Goal: Task Accomplishment & Management: Manage account settings

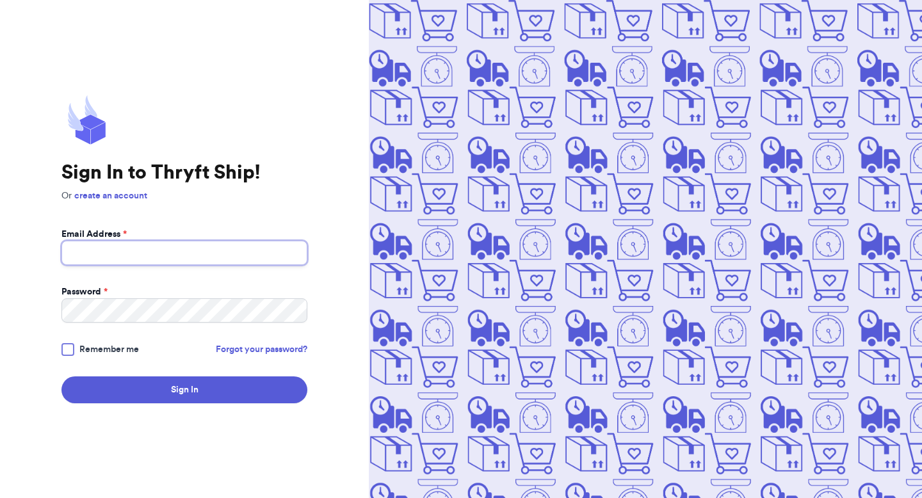
click at [218, 253] on input "Email Address *" at bounding box center [184, 253] width 246 height 24
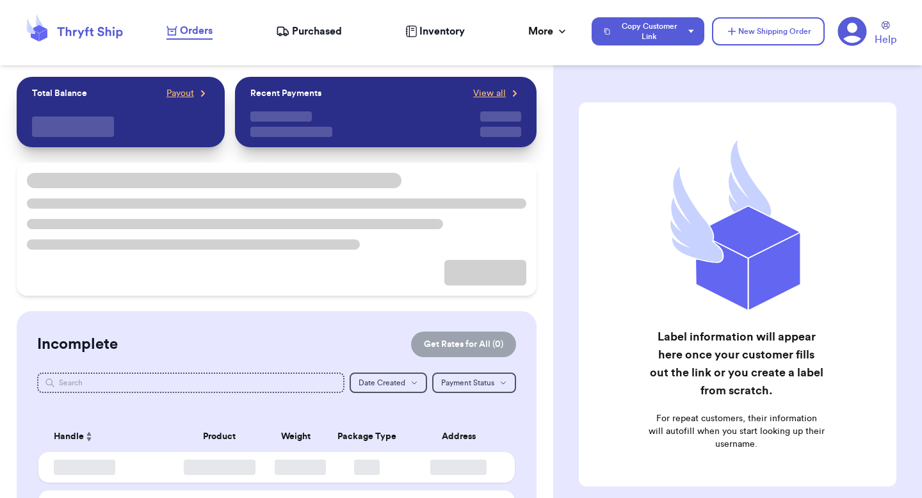
checkbox input "false"
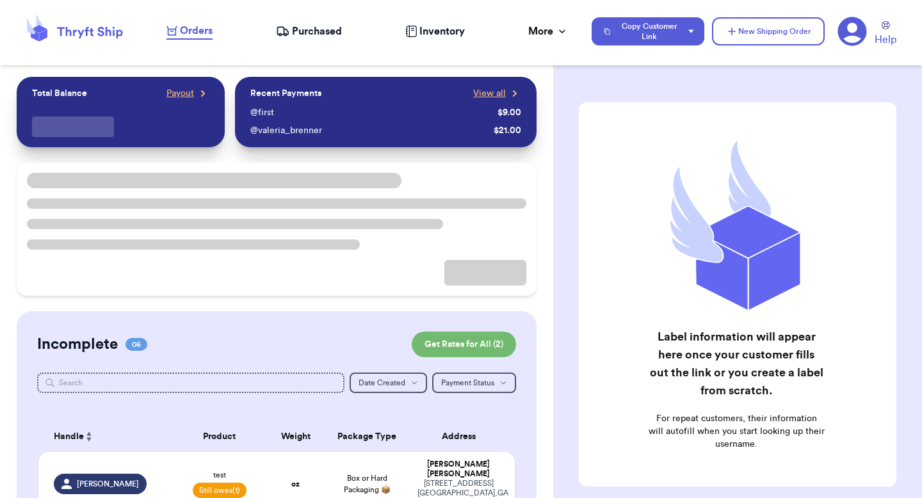
scroll to position [233, 0]
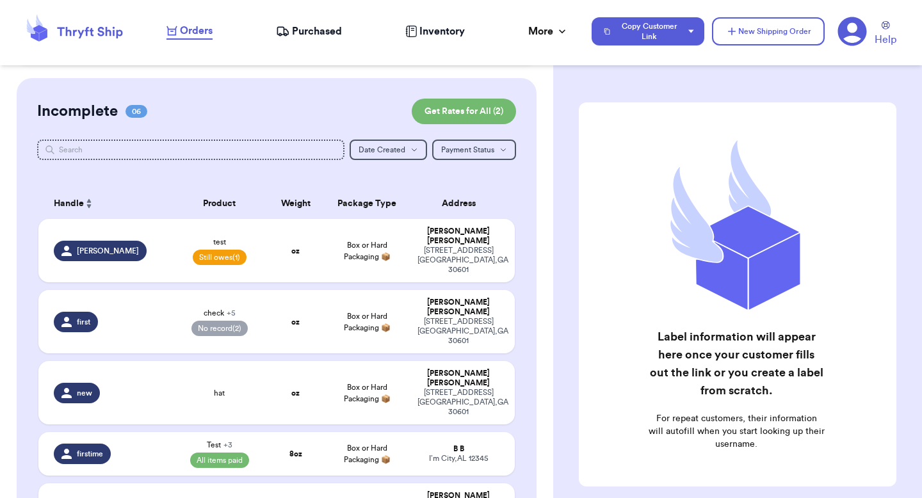
click at [268, 268] on table "Handle Product Weight Package Type Address [PERSON_NAME] test Still owes (1) oz…" at bounding box center [276, 407] width 479 height 453
click at [275, 240] on td "oz" at bounding box center [295, 250] width 57 height 63
select select "unpaid"
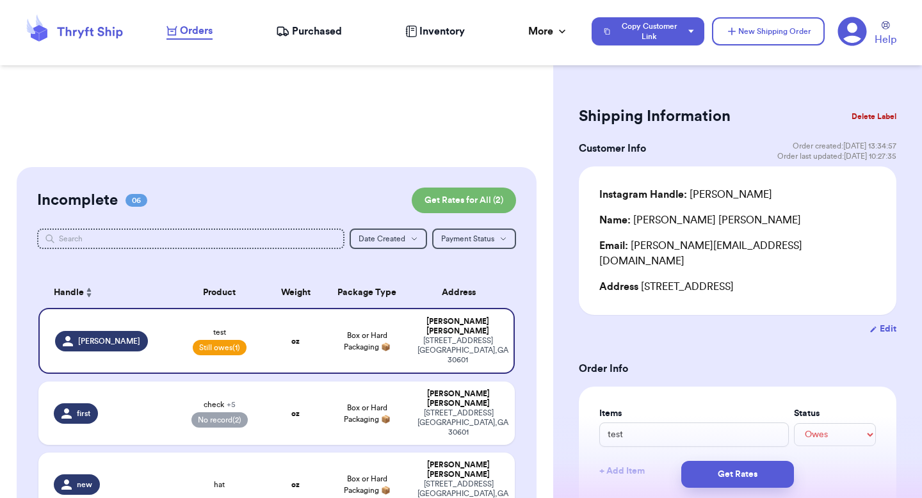
scroll to position [163, 0]
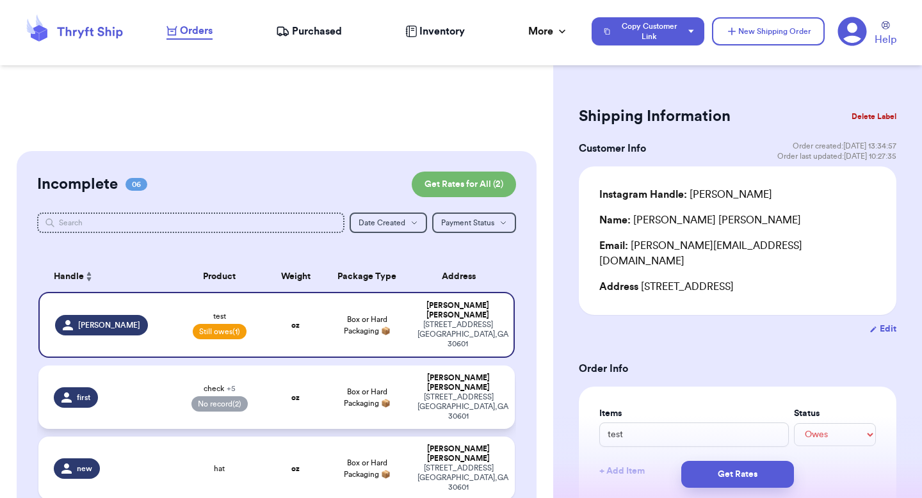
click at [364, 380] on td "Box or Hard Packaging 📦" at bounding box center [367, 397] width 86 height 63
type input "check"
select select "paid"
type input "9"
type input "0"
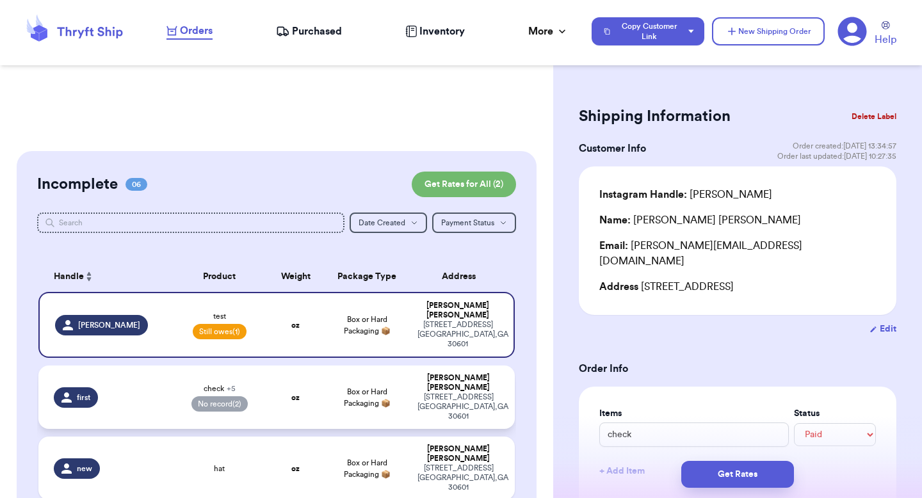
select select "paid"
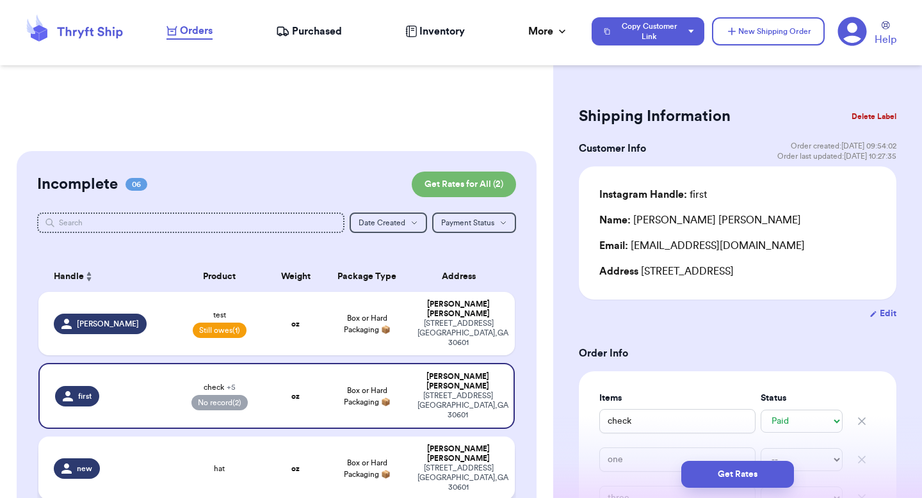
click at [362, 459] on span "Box or Hard Packaging 📦" at bounding box center [367, 468] width 47 height 19
type input "hat"
select select "unknown"
type input "0"
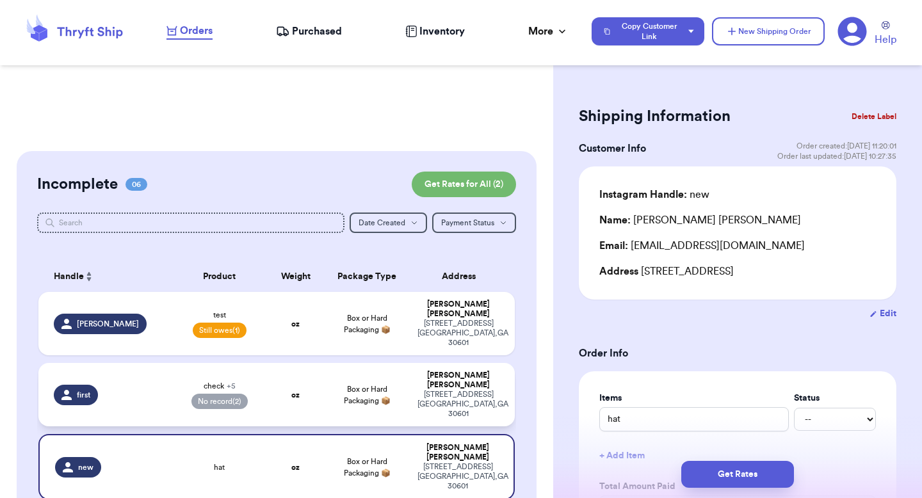
scroll to position [378, 0]
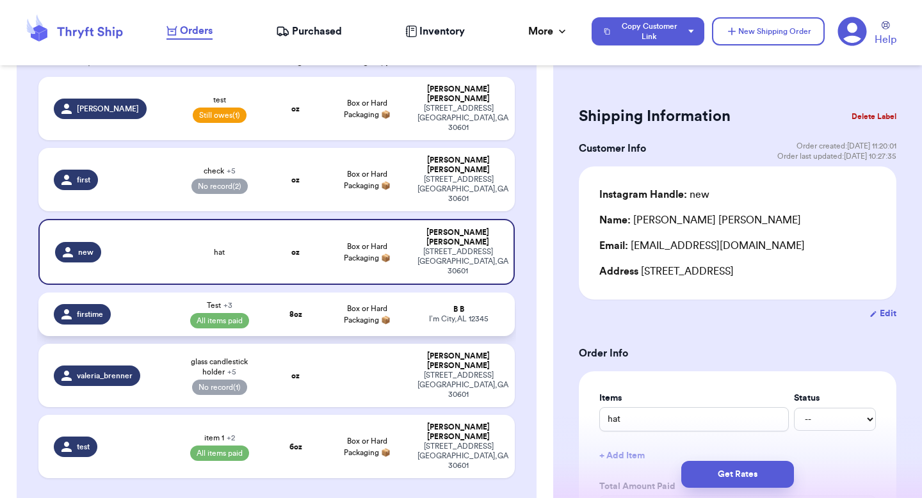
click at [375, 305] on span "Box or Hard Packaging 📦" at bounding box center [367, 314] width 47 height 19
type input "Test"
select select "paid"
type input "8"
type input "26"
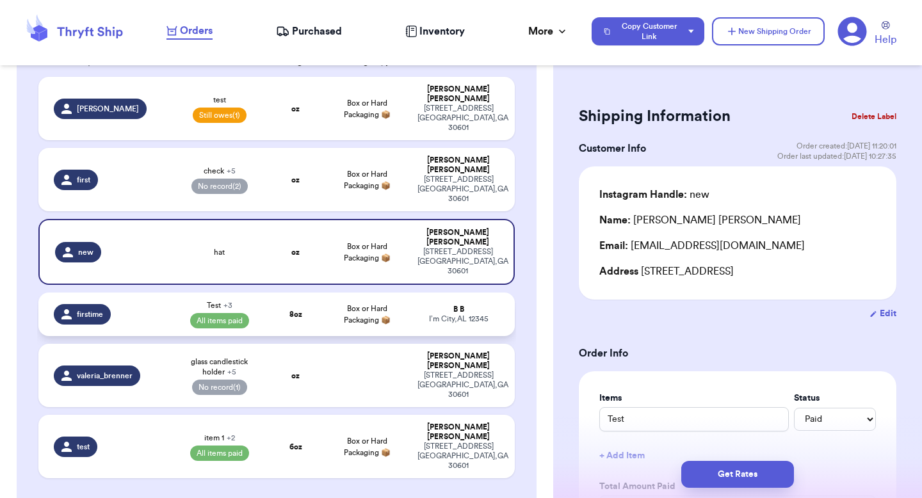
select select "paid"
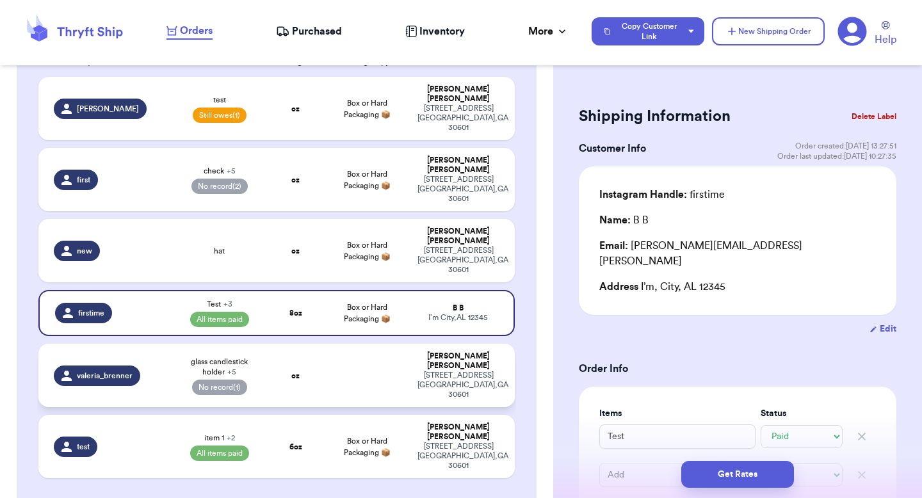
click at [371, 344] on td at bounding box center [367, 375] width 86 height 63
type input "glass candlestick holder"
type input "hat"
type input "scarf"
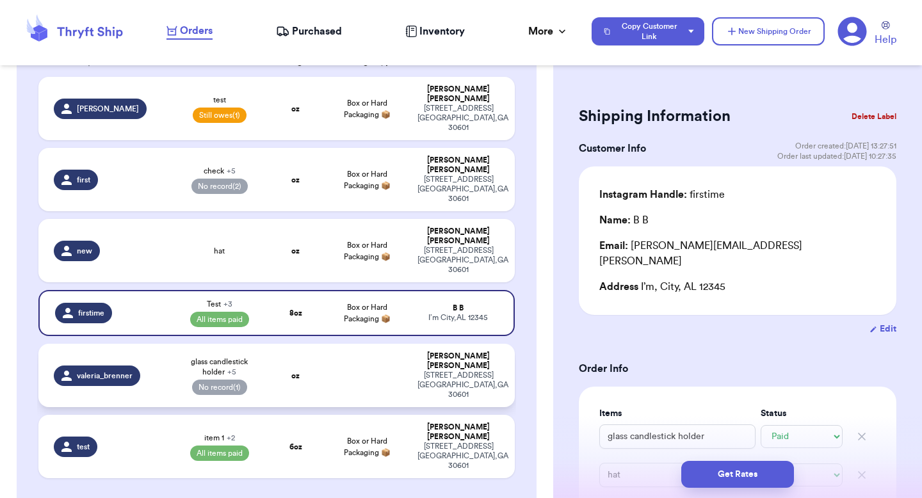
select select "paid"
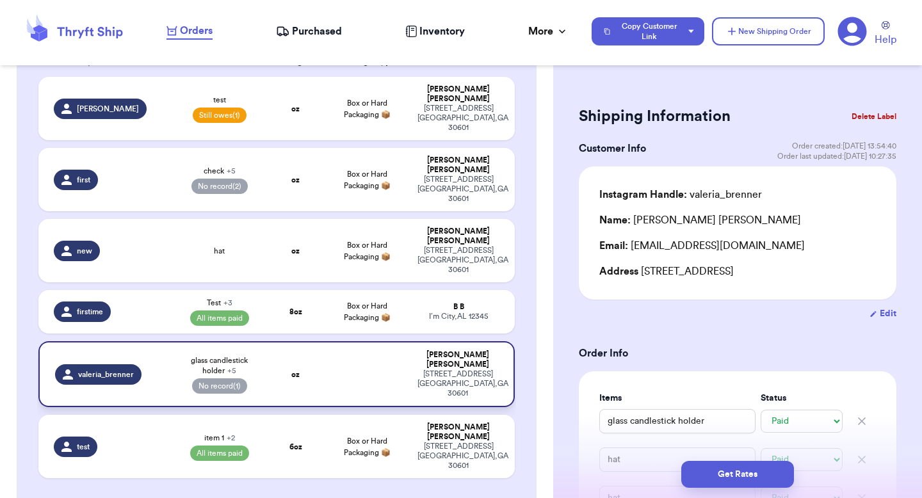
click at [363, 341] on td at bounding box center [367, 374] width 86 height 66
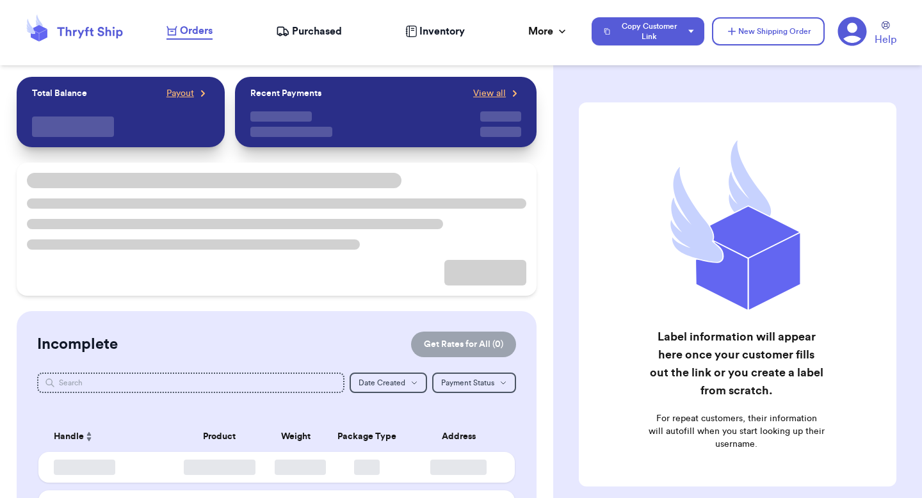
checkbox input "false"
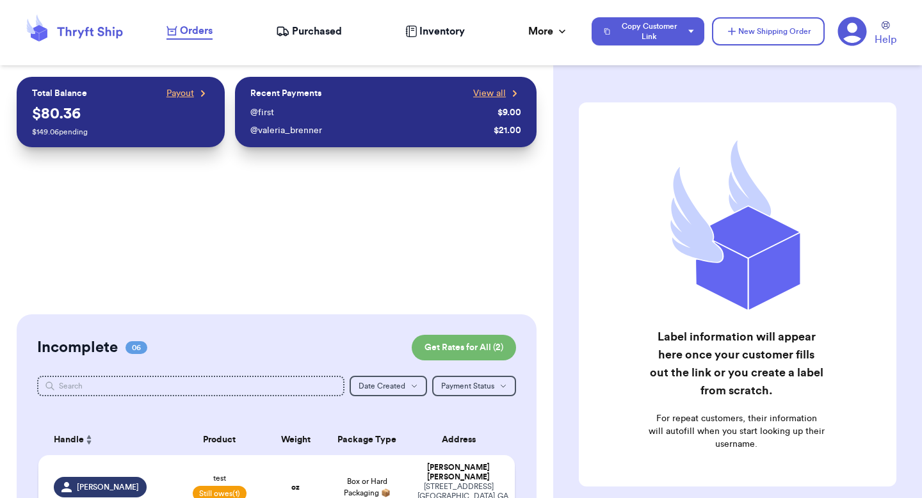
click at [333, 473] on td "Box or Hard Packaging 📦" at bounding box center [367, 486] width 86 height 63
select select "unpaid"
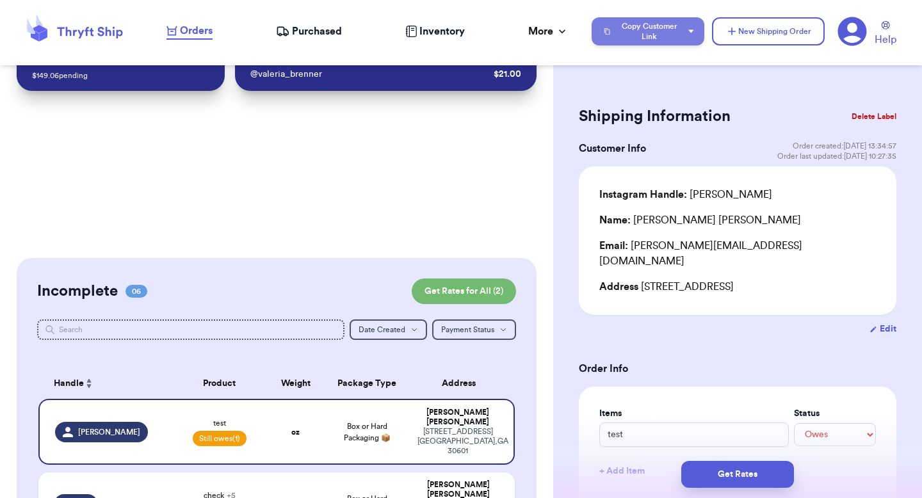
click at [685, 26] on button "Copy Customer Link" at bounding box center [648, 31] width 113 height 28
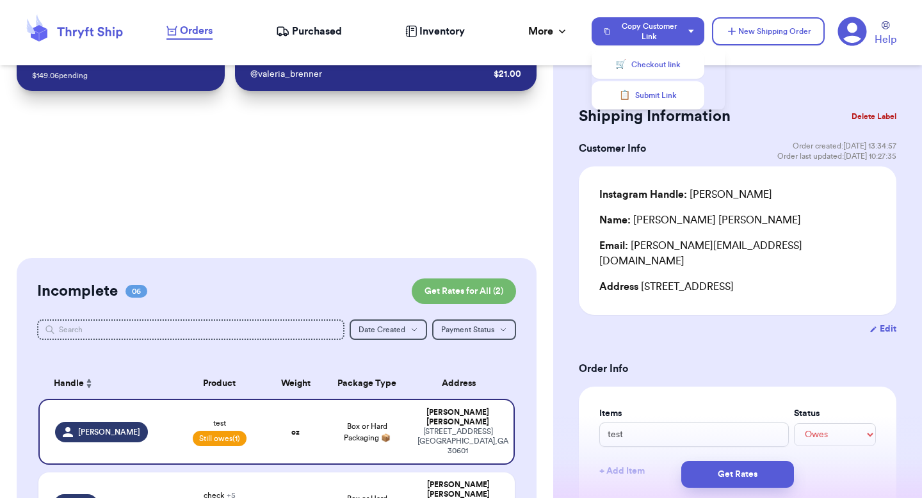
drag, startPoint x: 648, startPoint y: 92, endPoint x: 651, endPoint y: 86, distance: 6.6
click at [650, 90] on button "📋 Submit Link" at bounding box center [648, 95] width 113 height 28
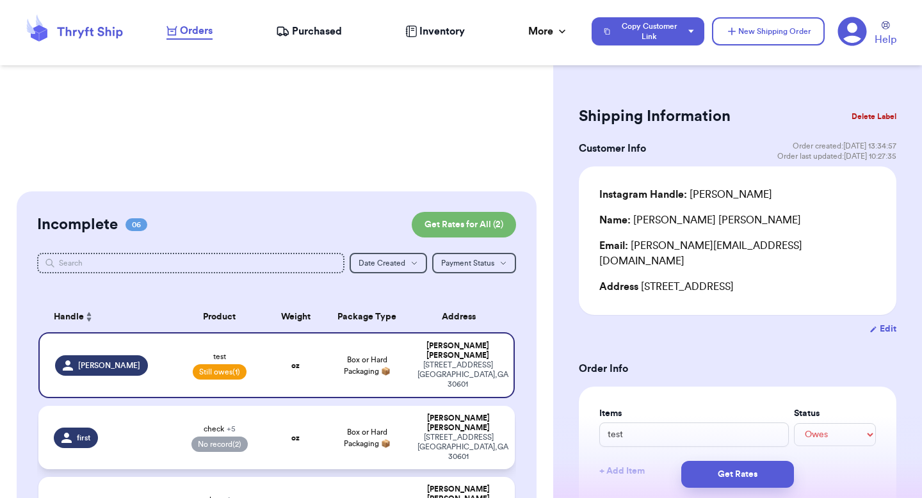
scroll to position [288, 0]
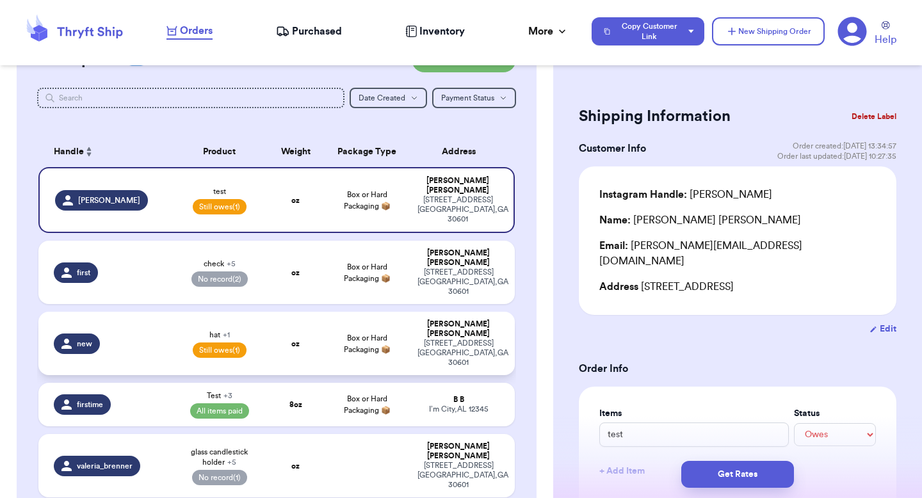
click at [201, 330] on div "hat + 1 Still owes (1)" at bounding box center [219, 344] width 80 height 28
type input "add"
type input "0"
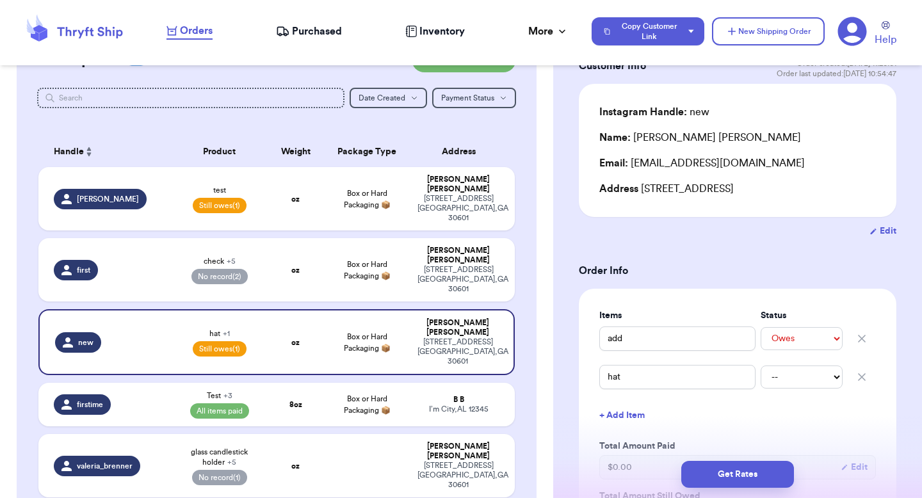
scroll to position [0, 0]
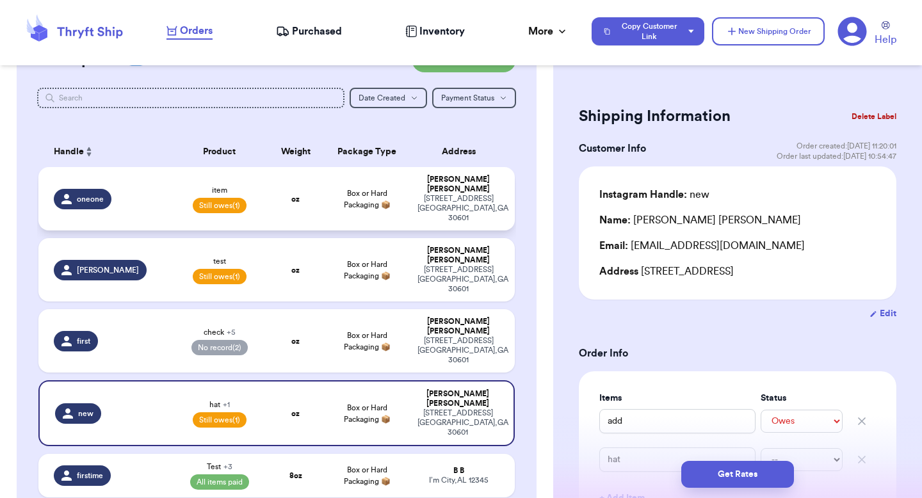
click at [348, 190] on span "Box or Hard Packaging 📦" at bounding box center [367, 199] width 47 height 19
type input "item"
type input "2"
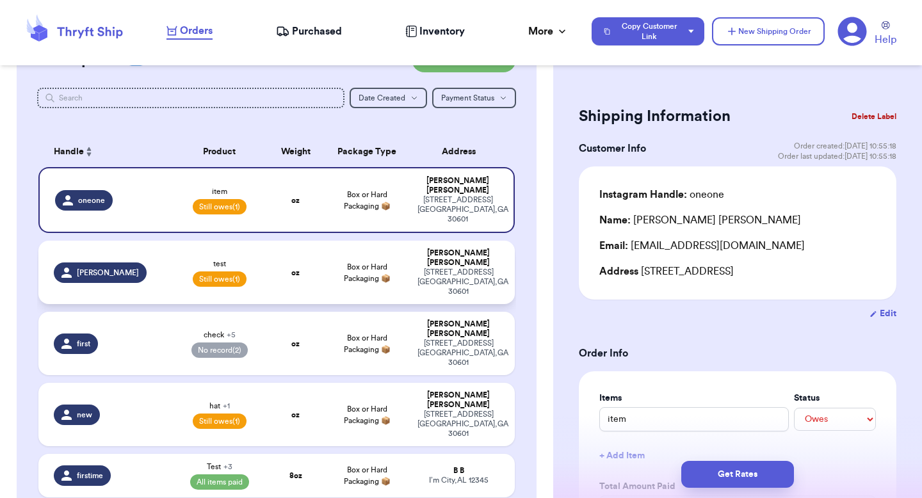
drag, startPoint x: 338, startPoint y: 231, endPoint x: 308, endPoint y: 224, distance: 30.9
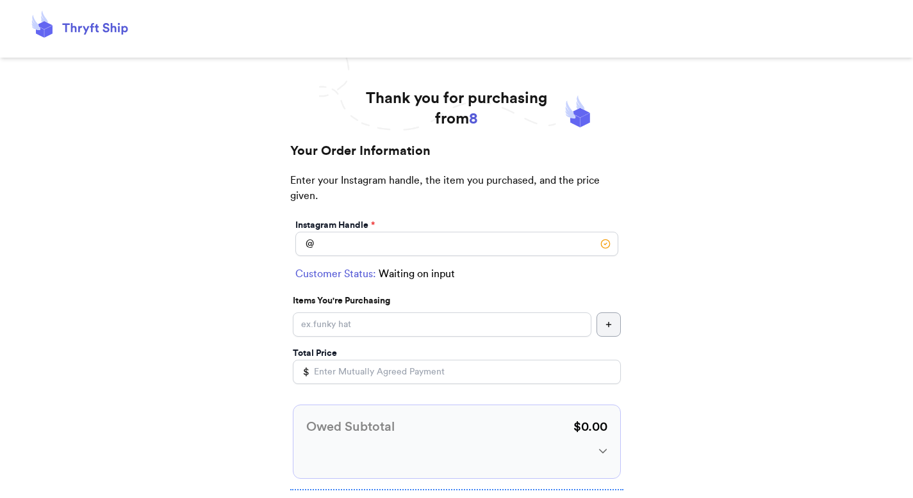
click at [335, 255] on div "Instagram Handle * @" at bounding box center [457, 237] width 328 height 42
click at [337, 245] on input "Instagram Handle *" at bounding box center [456, 244] width 323 height 24
type input "new"
select select "GA"
type input "[GEOGRAPHIC_DATA]"
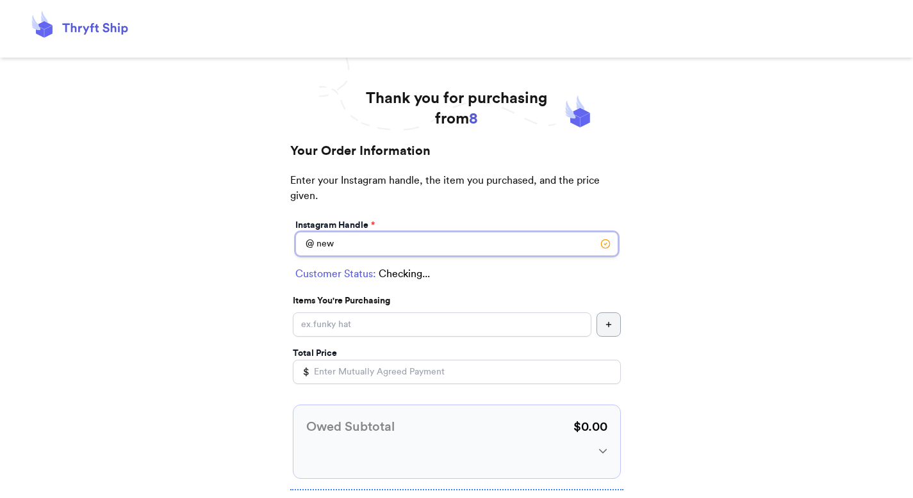
type input "30601"
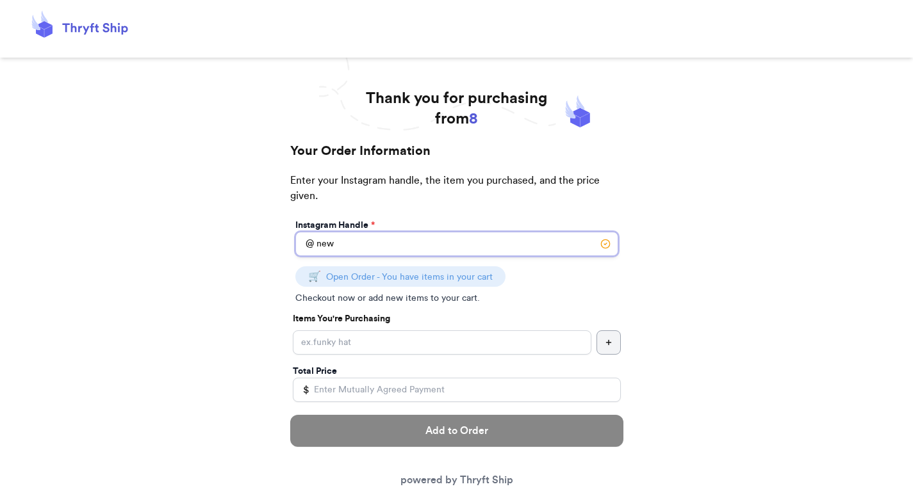
type input "new"
click at [330, 339] on input "Instagram Handle *" at bounding box center [442, 342] width 298 height 24
type input "add"
click at [413, 407] on div "Add to Order powered by Thryft Ship" at bounding box center [456, 452] width 333 height 94
click at [413, 395] on input "Total Price" at bounding box center [457, 390] width 328 height 24
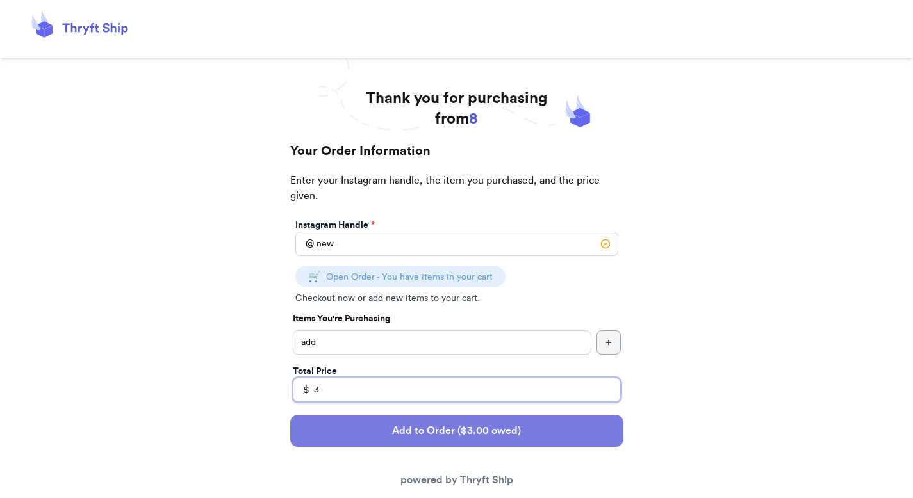
type input "3"
click at [395, 430] on button "Add to Order ($3.00 owed)" at bounding box center [456, 431] width 333 height 32
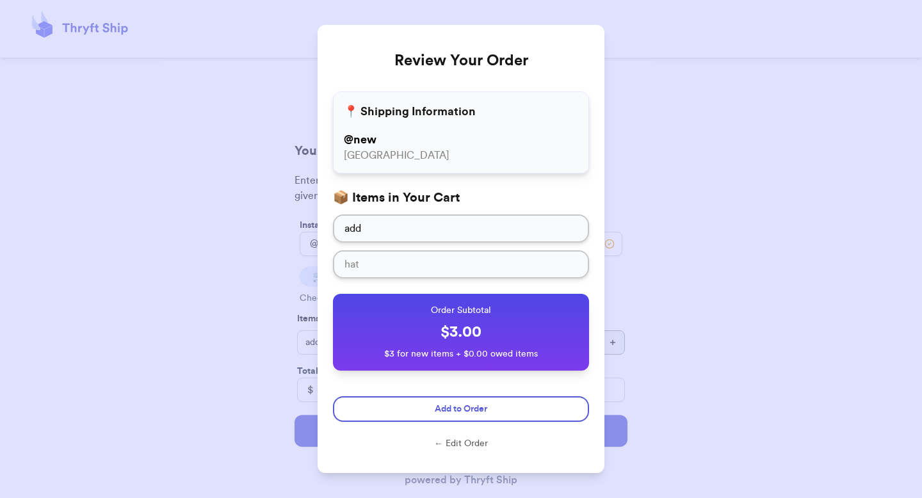
drag, startPoint x: 446, startPoint y: 412, endPoint x: 532, endPoint y: 266, distance: 168.8
click at [446, 412] on span "Add to Order" at bounding box center [461, 409] width 53 height 13
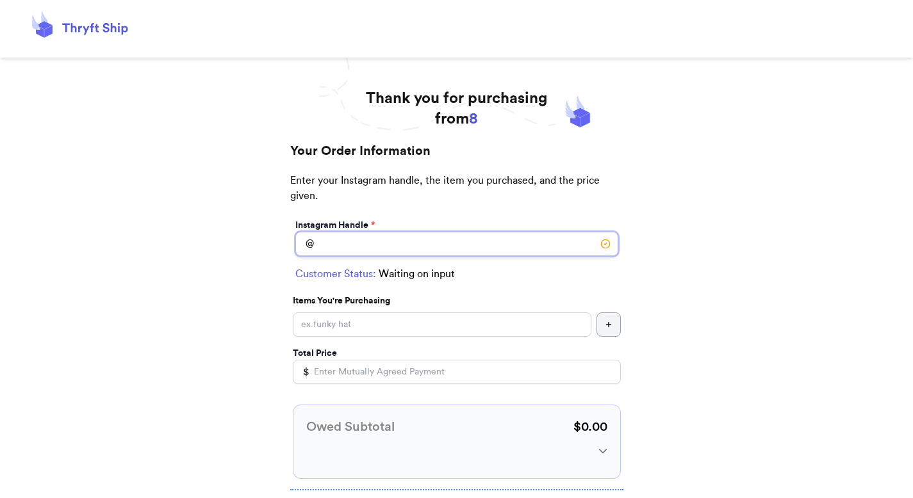
click at [329, 254] on input "Instagram Handle *" at bounding box center [456, 244] width 323 height 24
type input "oneone"
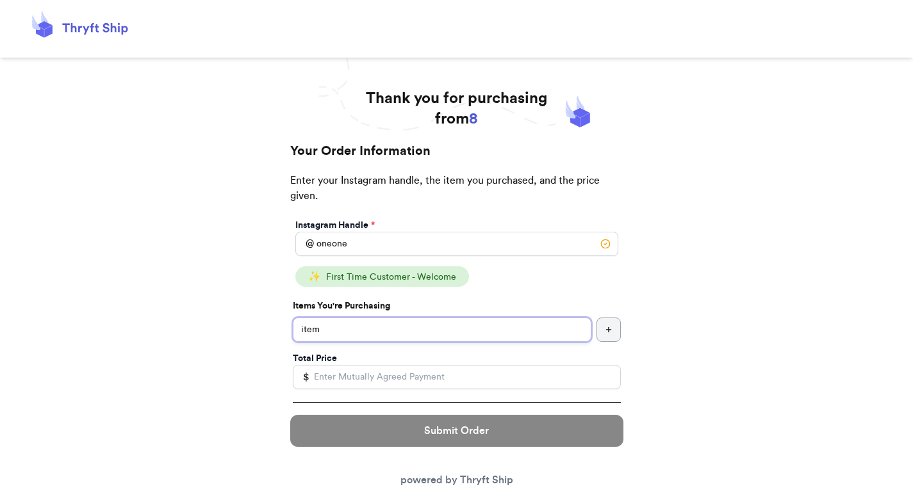
type input "item"
click at [347, 381] on input "Total Price" at bounding box center [457, 377] width 328 height 24
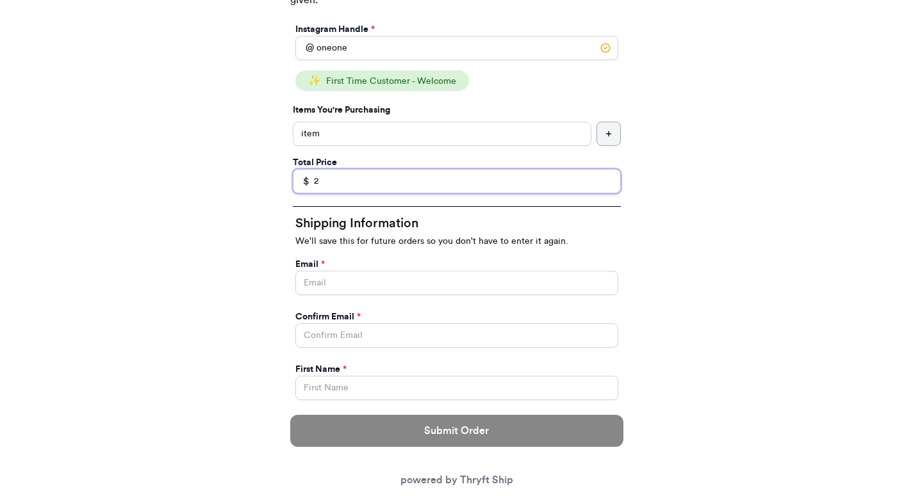
scroll to position [235, 0]
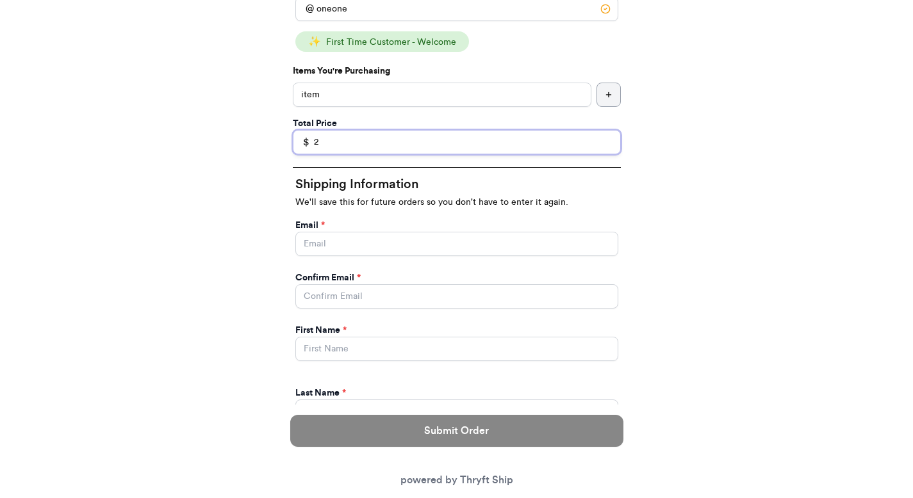
type input "2"
click at [427, 245] on input "Instagram Handle *" at bounding box center [456, 244] width 323 height 24
type input "[EMAIL_ADDRESS][DOMAIN_NAME]"
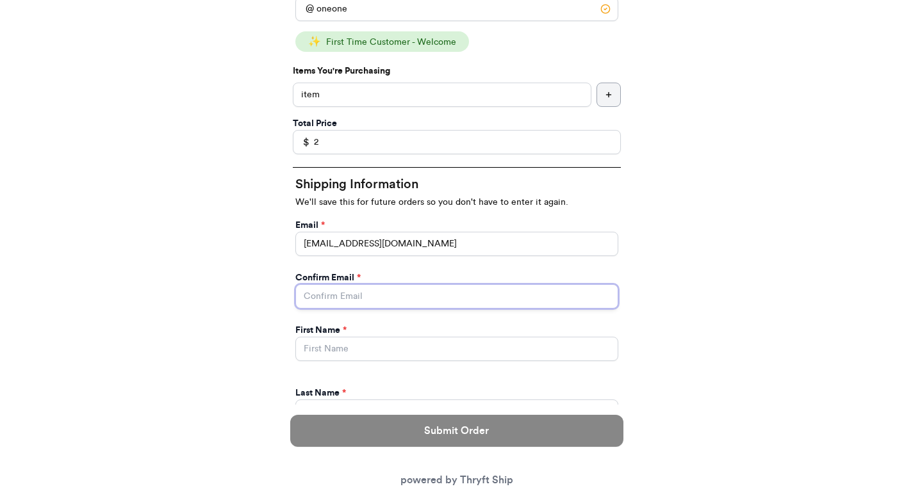
type input "[EMAIL_ADDRESS][DOMAIN_NAME]"
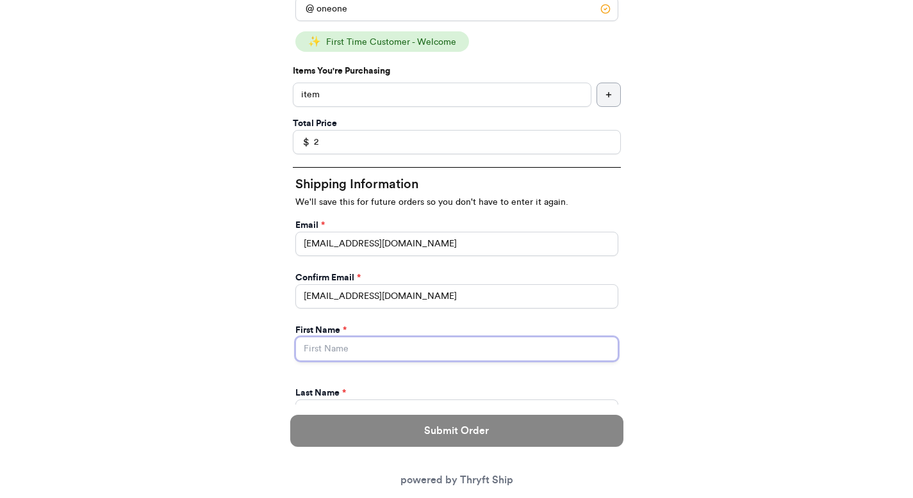
click at [393, 352] on input "Instagram Handle *" at bounding box center [456, 349] width 323 height 24
type input "[PERSON_NAME]"
type input "[STREET_ADDRESS]"
type input "apt 211"
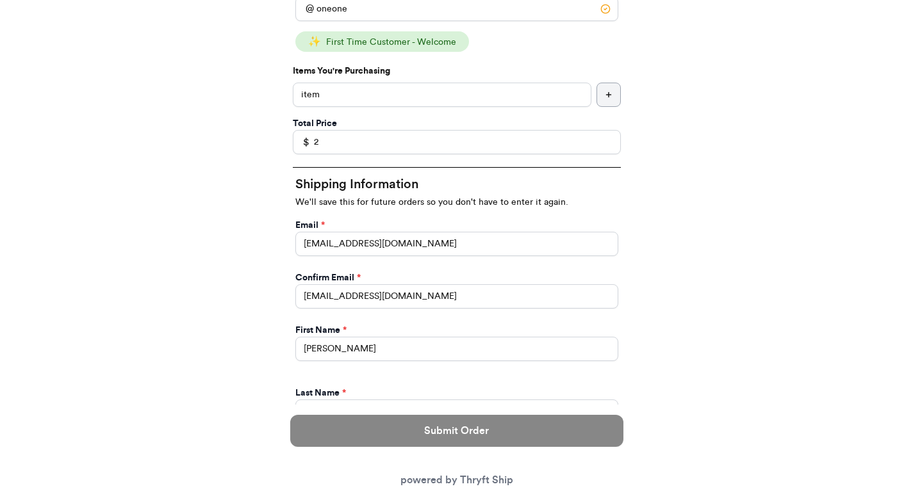
select select "GA"
type input "[GEOGRAPHIC_DATA]"
type input "30601"
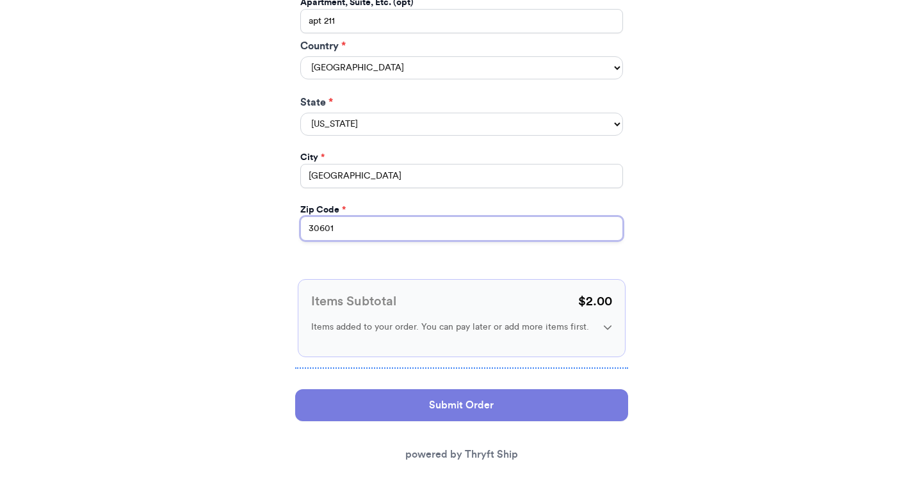
scroll to position [735, 0]
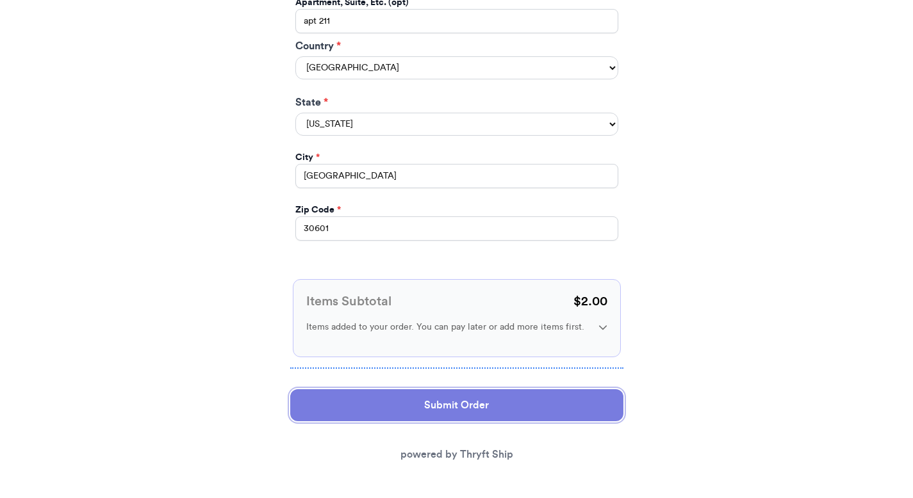
click at [392, 400] on button "Submit Order" at bounding box center [456, 405] width 333 height 32
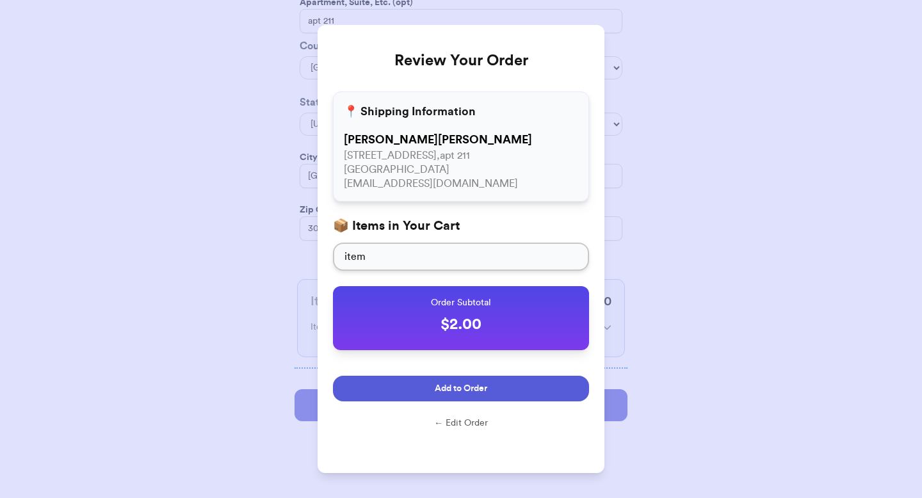
click at [515, 387] on button "Add to Order" at bounding box center [461, 389] width 256 height 26
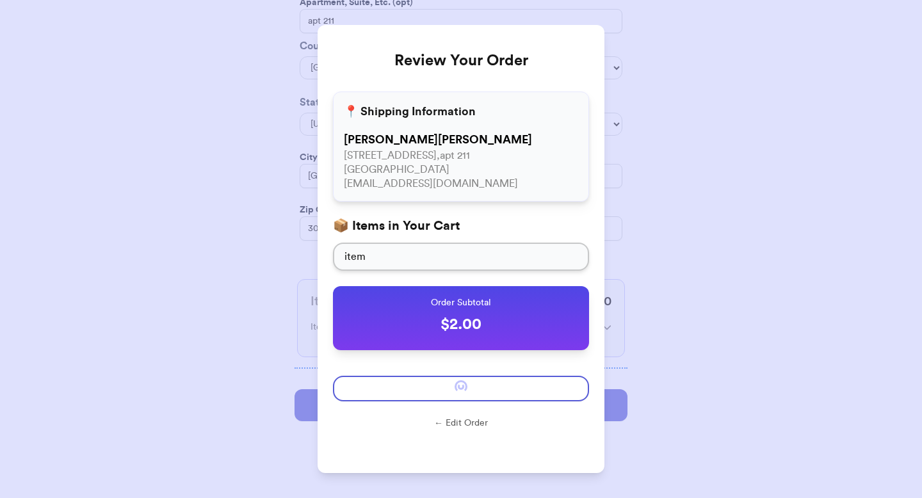
scroll to position [0, 0]
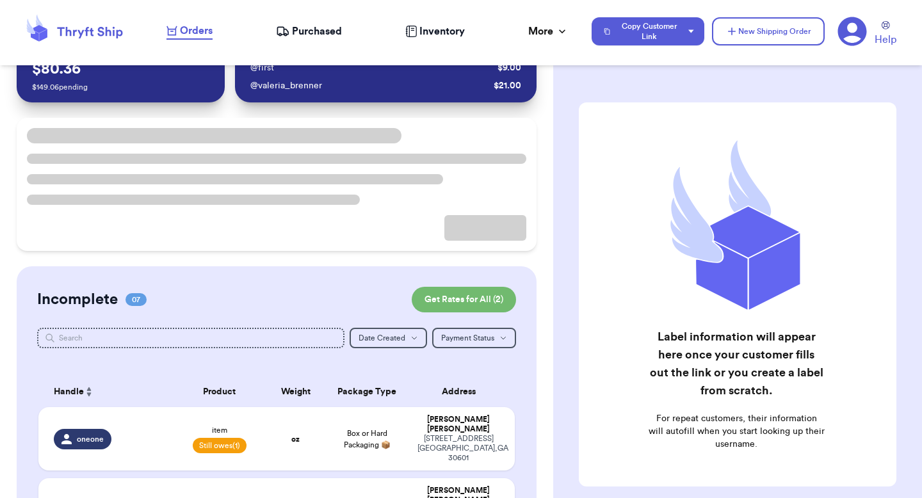
scroll to position [145, 0]
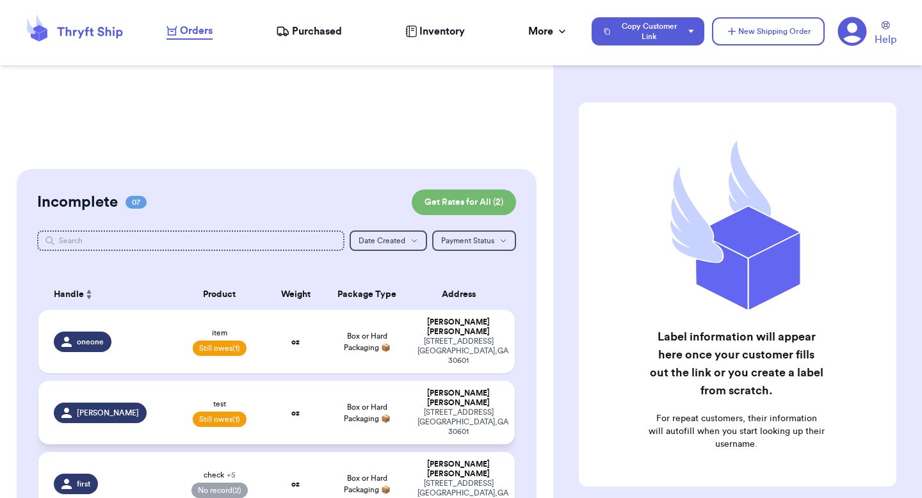
click at [427, 408] on div "[STREET_ADDRESS]" at bounding box center [459, 422] width 82 height 29
select select "unpaid"
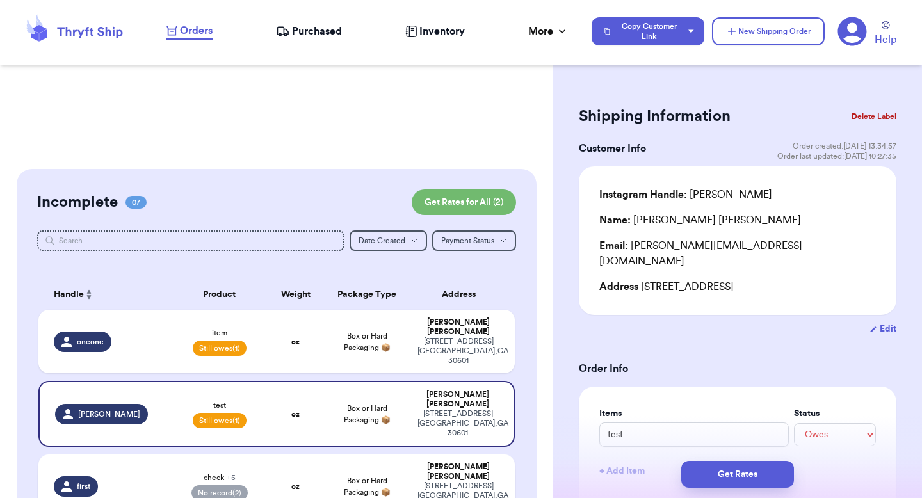
click at [418, 482] on div "[STREET_ADDRESS]" at bounding box center [459, 496] width 82 height 29
type input "check"
select select "paid"
type input "9"
type input "0"
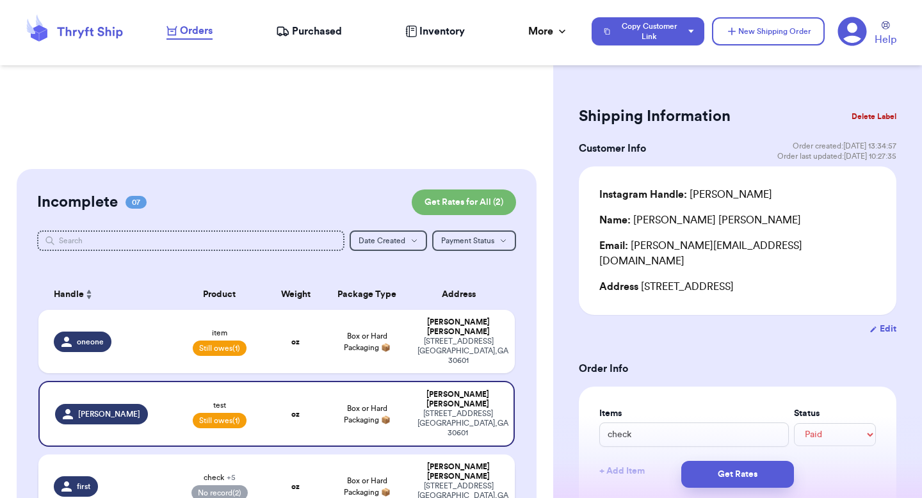
select select "paid"
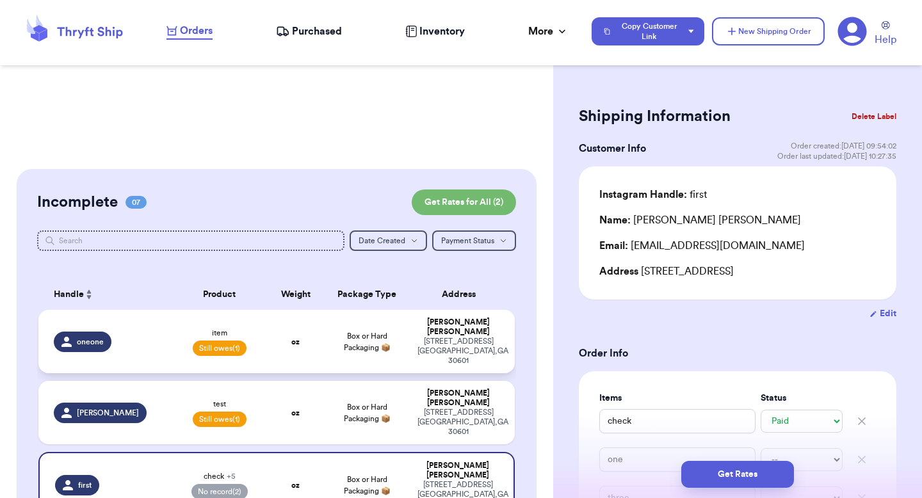
click at [423, 345] on div "[STREET_ADDRESS]" at bounding box center [459, 351] width 82 height 29
type input "item"
select select "unpaid"
type input "0"
type input "2"
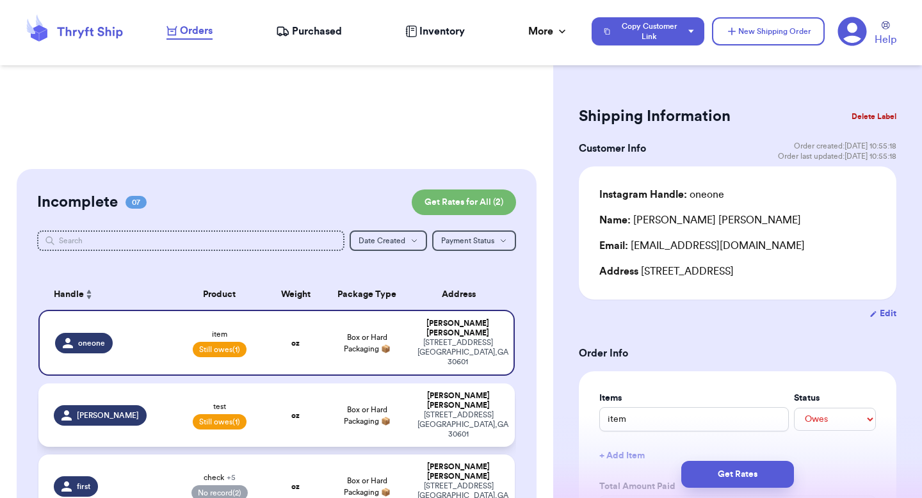
click at [423, 411] on div "[STREET_ADDRESS]" at bounding box center [459, 425] width 82 height 29
type input "test"
type input "4"
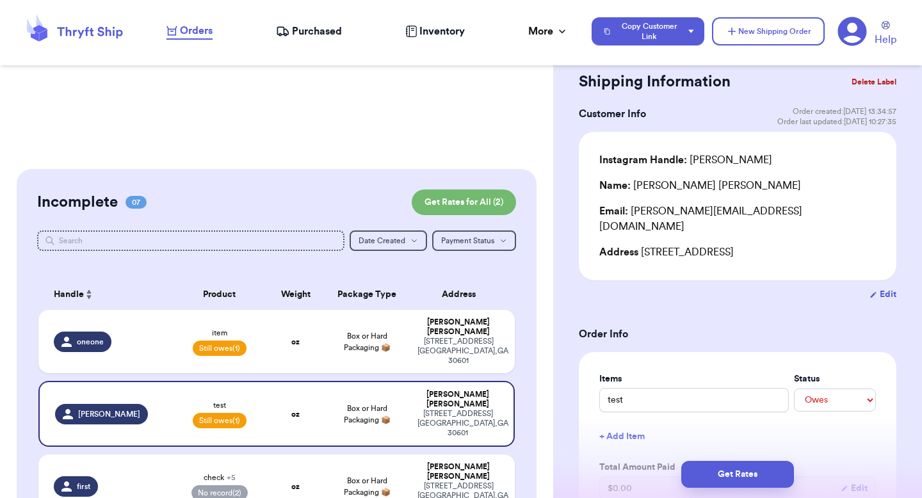
scroll to position [90, 0]
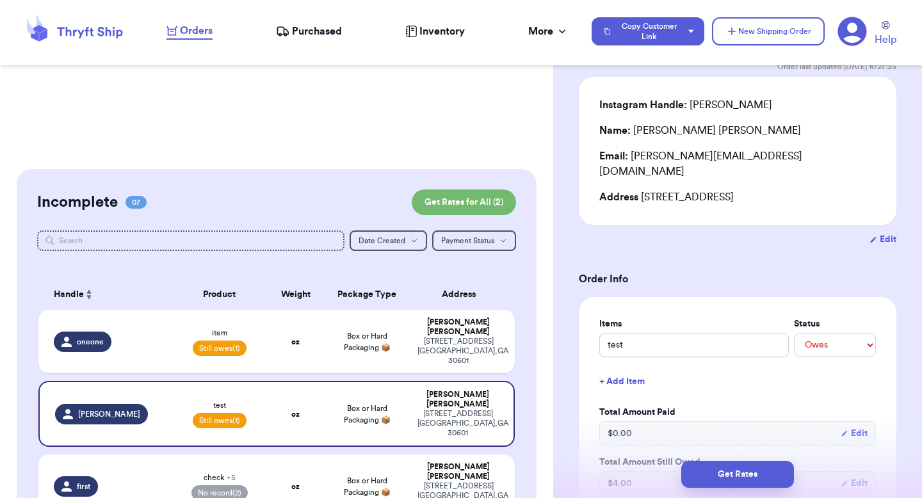
click at [606, 368] on button "+ Add Item" at bounding box center [737, 382] width 287 height 28
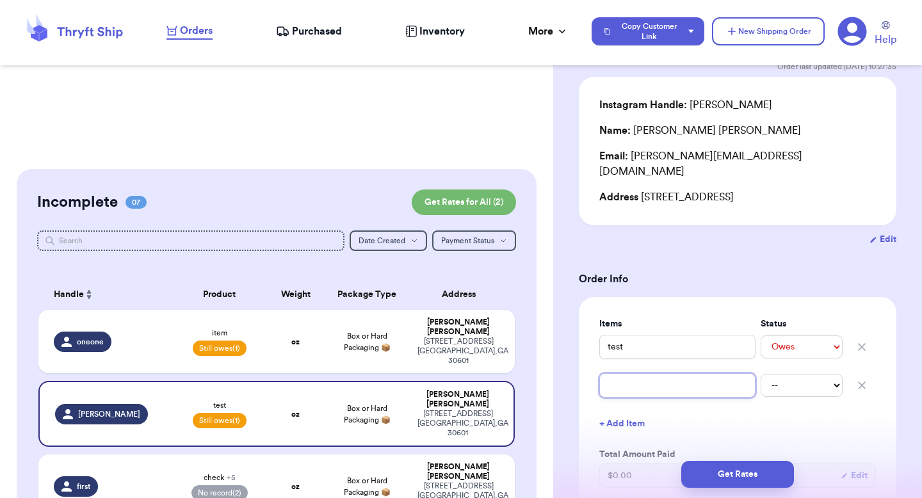
click at [635, 375] on input "text" at bounding box center [677, 385] width 156 height 24
type input "t"
type input "tw"
type input "two"
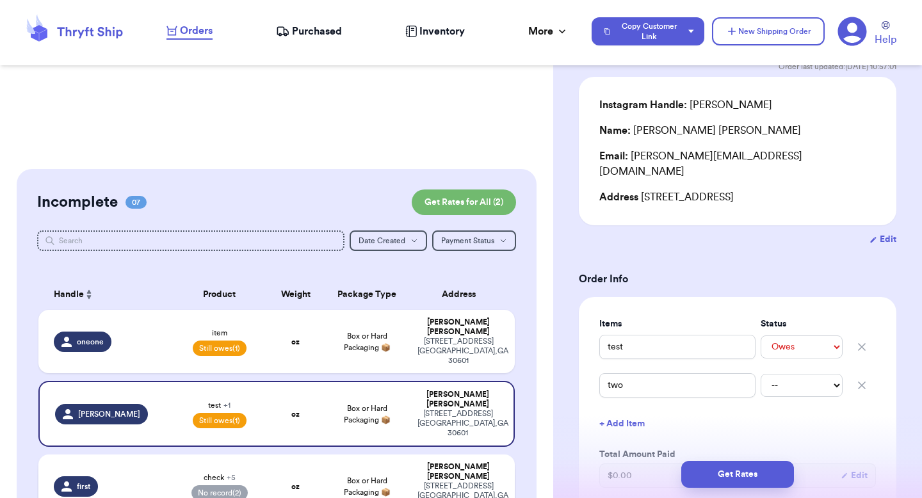
click at [436, 462] on div "[PERSON_NAME]" at bounding box center [459, 471] width 82 height 19
type input "check"
select select "paid"
type input "9"
type input "0"
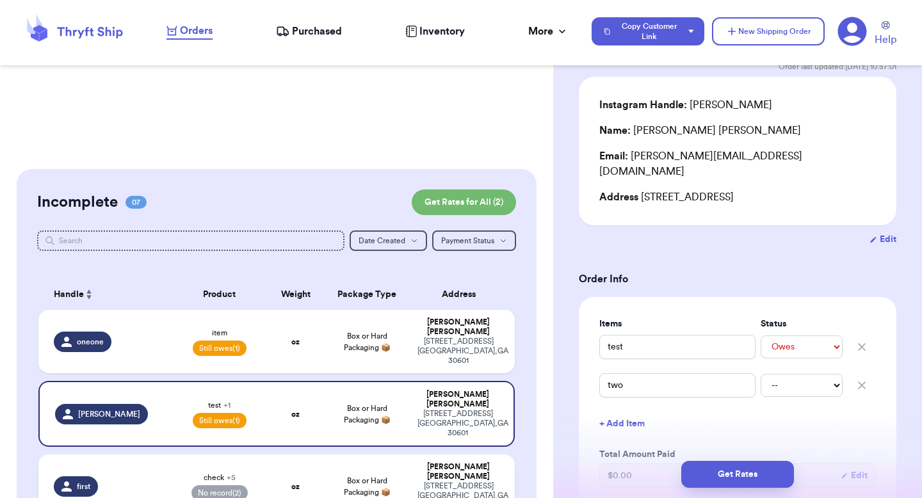
type input "one"
select select "paid"
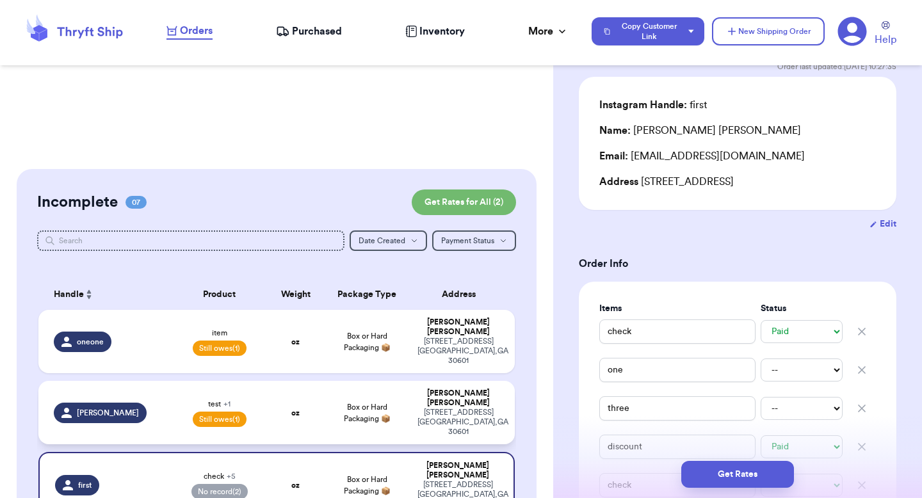
click at [440, 408] on div "[STREET_ADDRESS]" at bounding box center [459, 422] width 82 height 29
type input "test"
select select "unpaid"
type input "0"
type input "4"
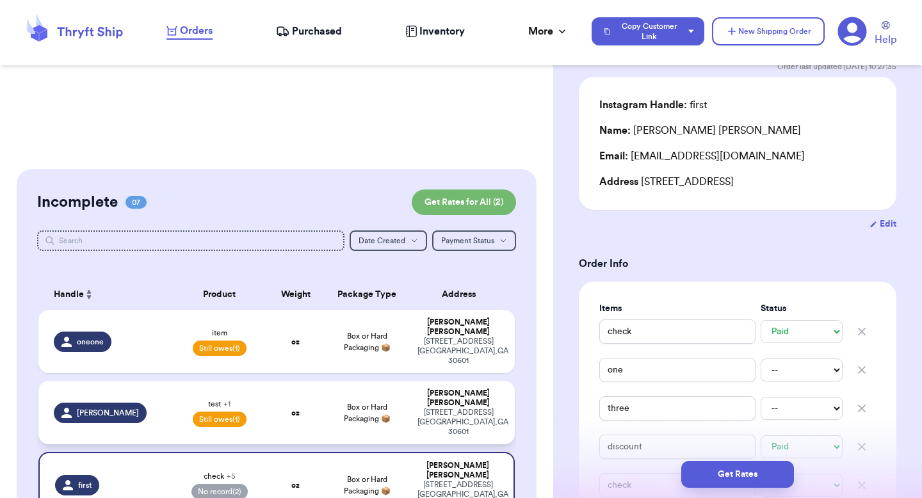
type input "two"
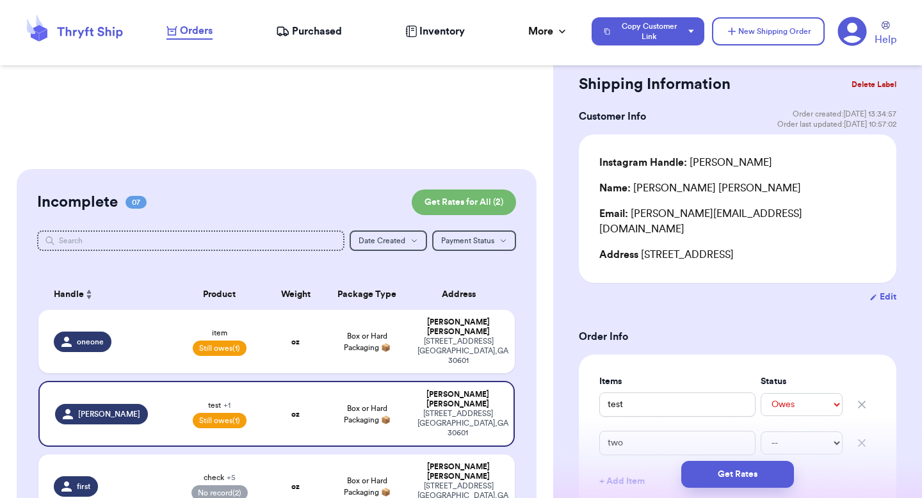
scroll to position [35, 0]
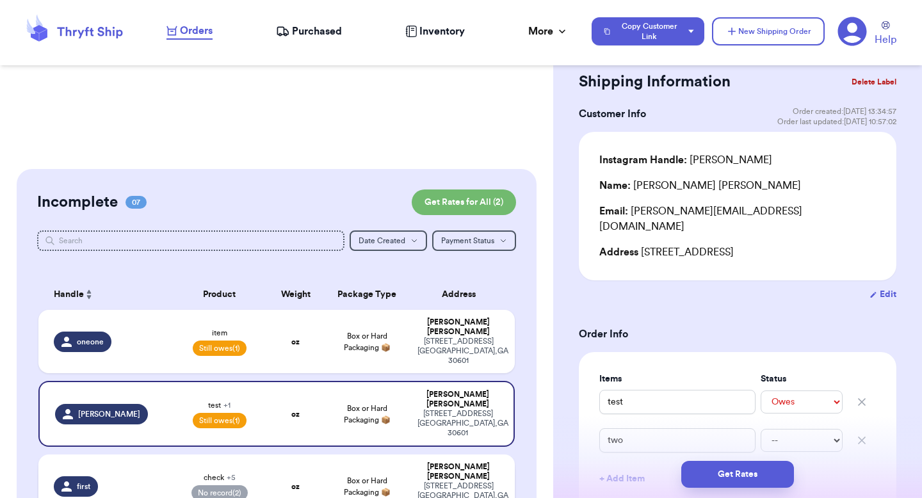
click at [452, 482] on div "[STREET_ADDRESS]" at bounding box center [459, 496] width 82 height 29
type input "check"
select select "paid"
type input "9"
type input "0"
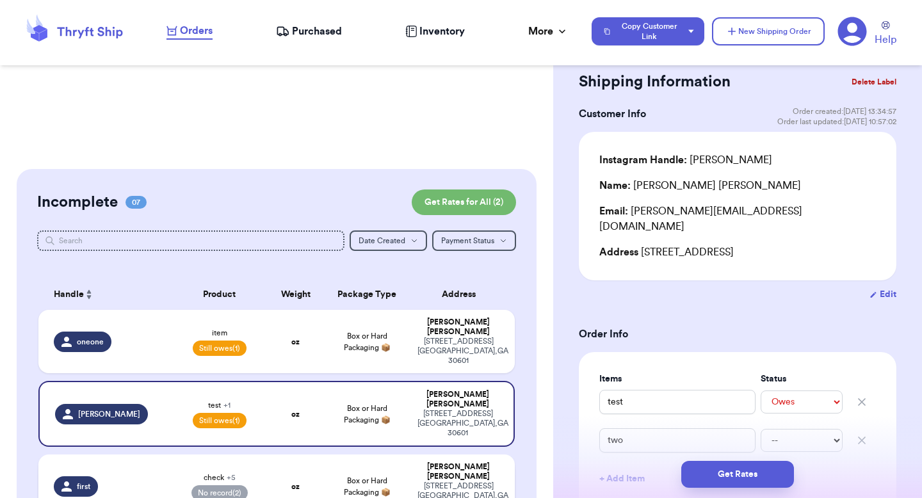
type input "one"
select select "paid"
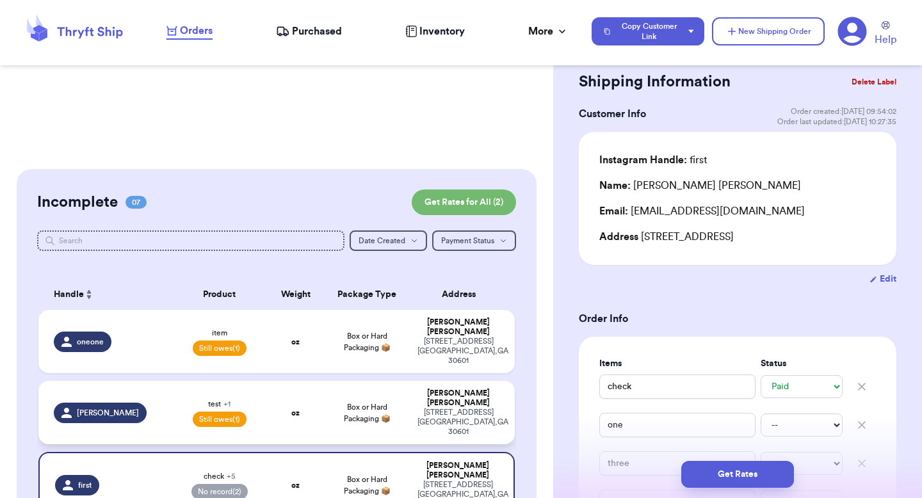
click at [453, 389] on div "[PERSON_NAME]" at bounding box center [459, 398] width 82 height 19
type input "test"
select select "unpaid"
type input "0"
type input "4"
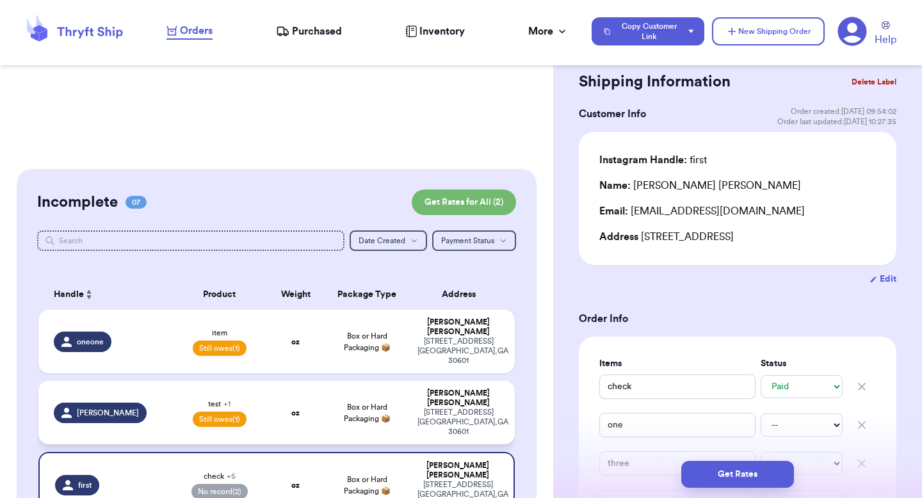
type input "two"
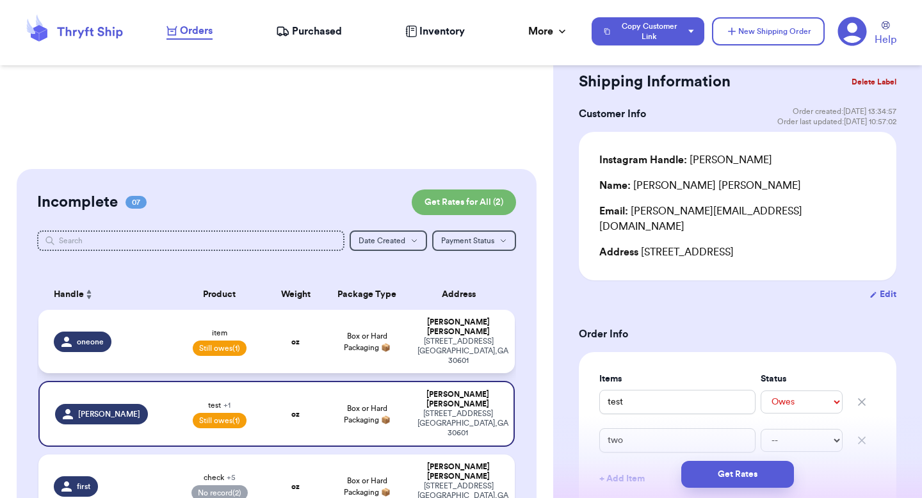
click at [452, 315] on td "[PERSON_NAME] [STREET_ADDRESS][PERSON_NAME]" at bounding box center [462, 341] width 105 height 63
type input "item"
type input "2"
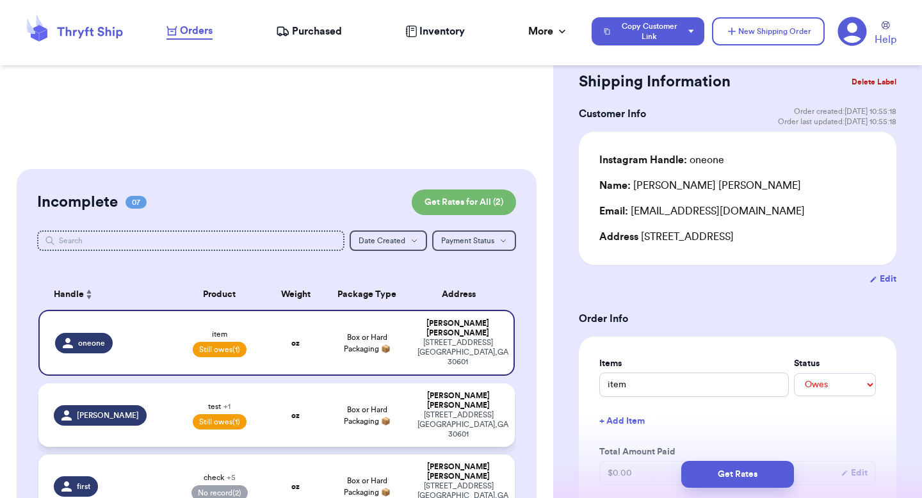
click at [436, 411] on div "[STREET_ADDRESS]" at bounding box center [459, 425] width 82 height 29
type input "test"
type input "4"
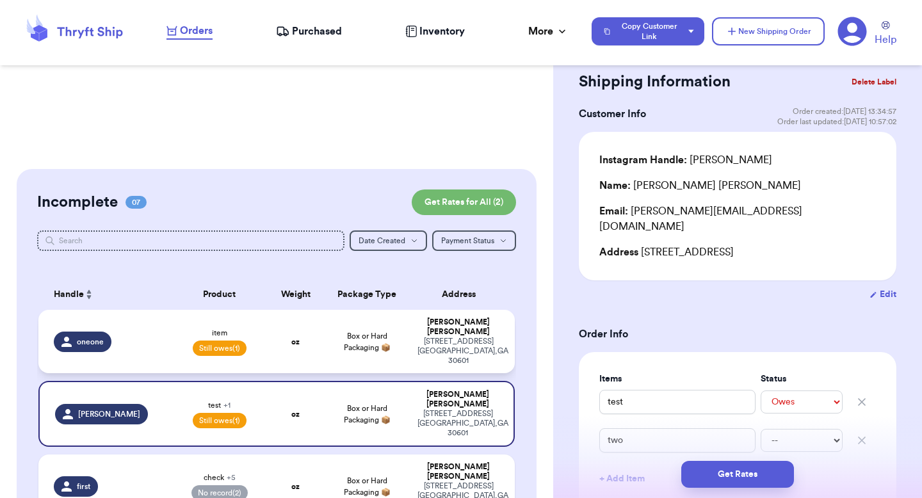
click at [450, 337] on div "[STREET_ADDRESS]" at bounding box center [459, 351] width 82 height 29
type input "item"
type input "2"
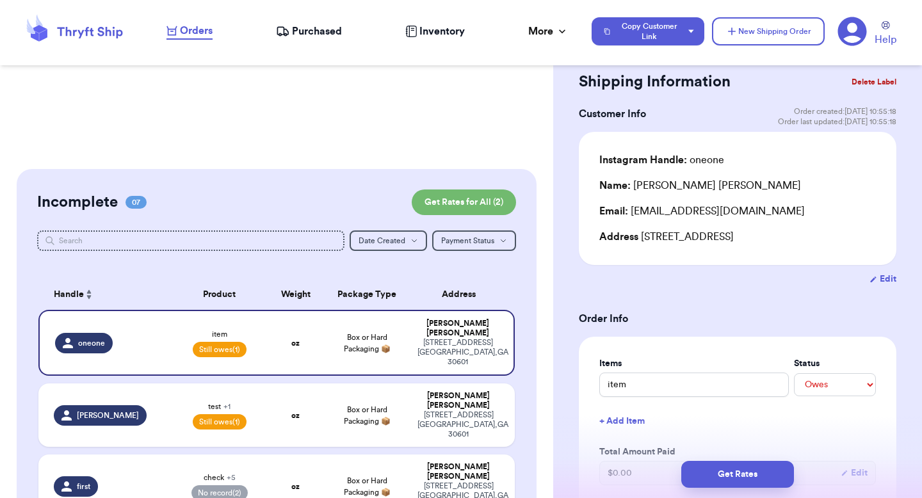
click at [872, 279] on button "Edit" at bounding box center [883, 279] width 27 height 13
select select "GA"
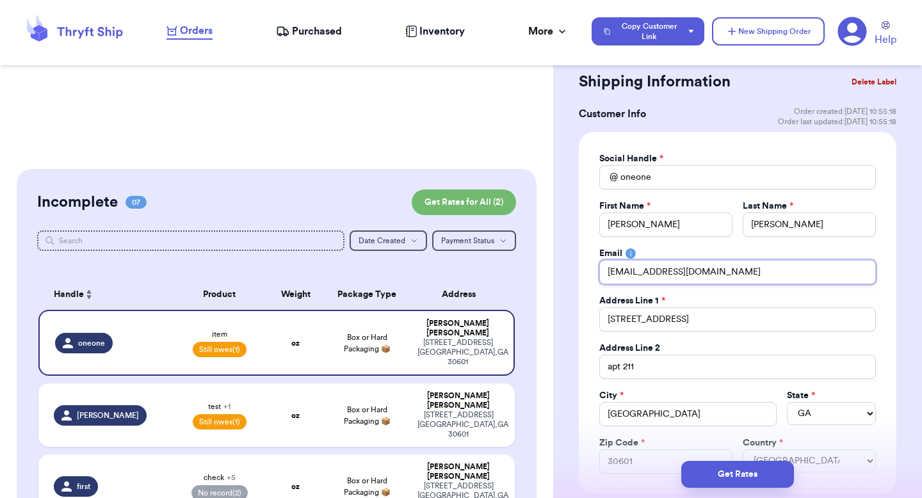
click at [731, 267] on input "[EMAIL_ADDRESS][DOMAIN_NAME]" at bounding box center [737, 272] width 277 height 24
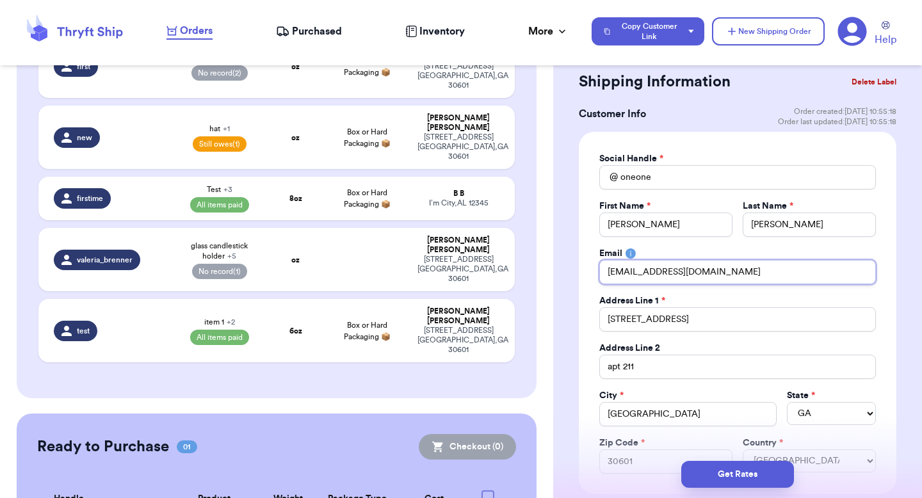
type input "[EMAIL_ADDRESS][DOMAIN_NAME]"
drag, startPoint x: 565, startPoint y: 298, endPoint x: 554, endPoint y: 292, distance: 12.3
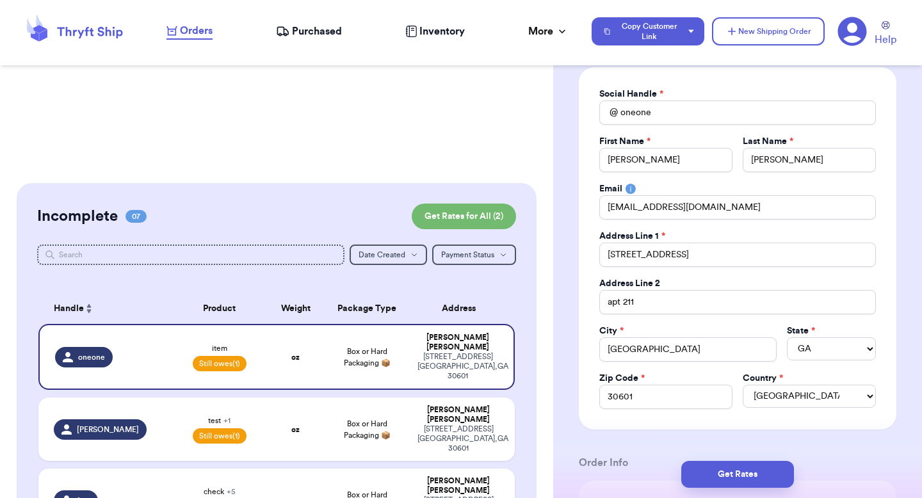
scroll to position [266, 0]
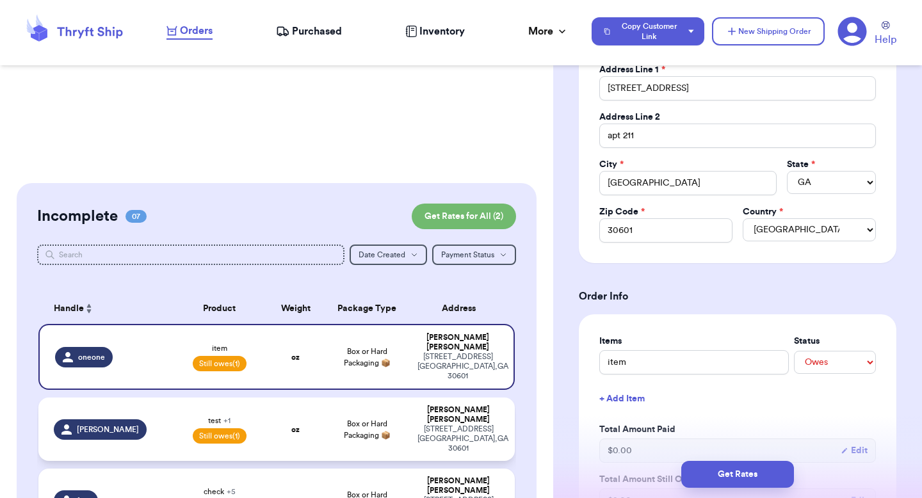
click at [486, 425] on div "[STREET_ADDRESS]" at bounding box center [459, 439] width 82 height 29
type input "test"
type input "4"
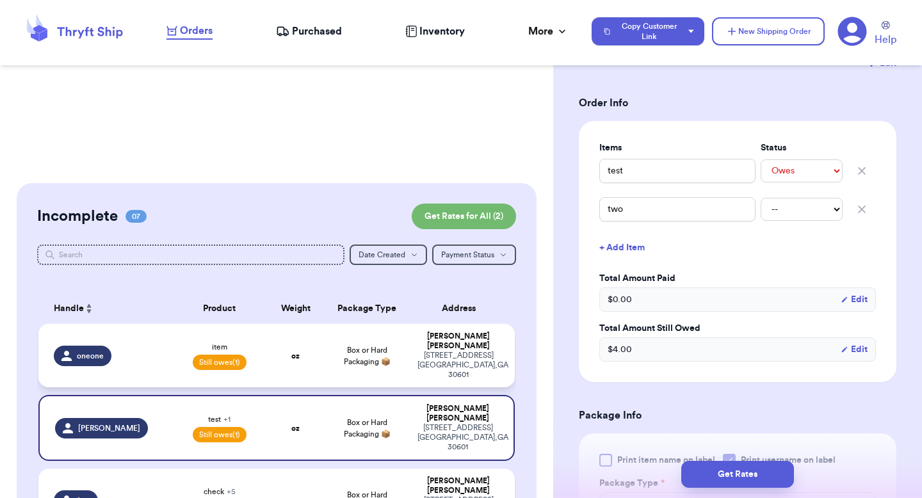
click at [434, 361] on td "[PERSON_NAME] [STREET_ADDRESS][PERSON_NAME]" at bounding box center [462, 355] width 105 height 63
type input "item"
type input "2"
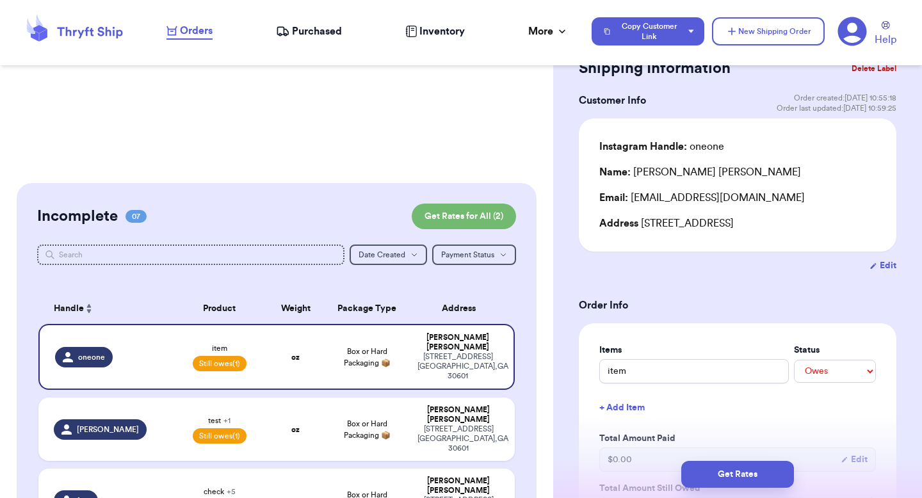
scroll to position [0, 0]
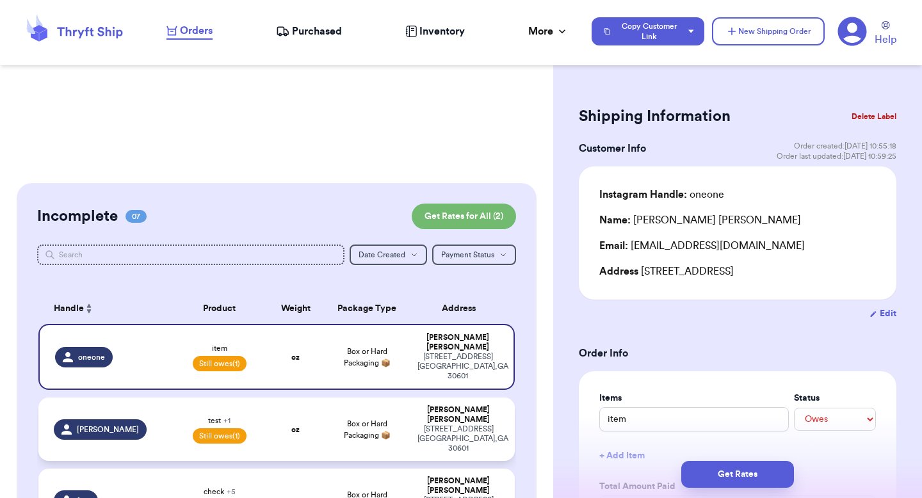
click at [440, 425] on div "[STREET_ADDRESS]" at bounding box center [459, 439] width 82 height 29
type input "test"
type input "4"
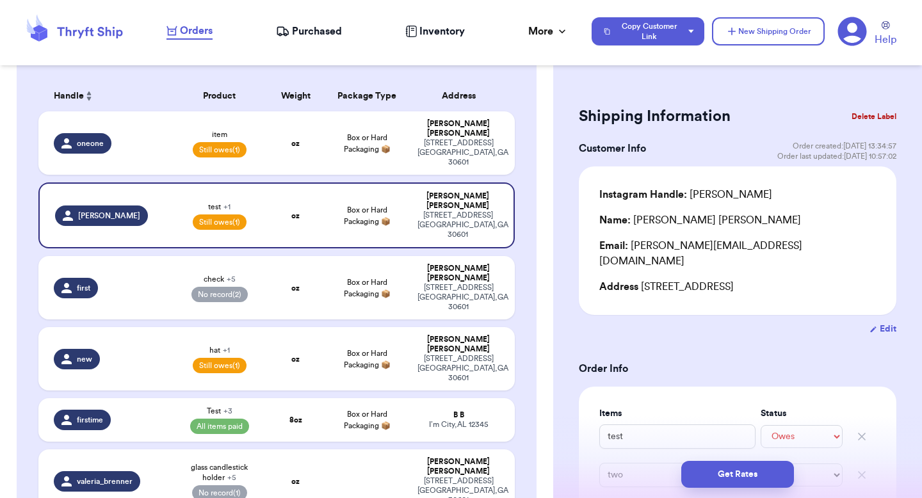
scroll to position [350, 0]
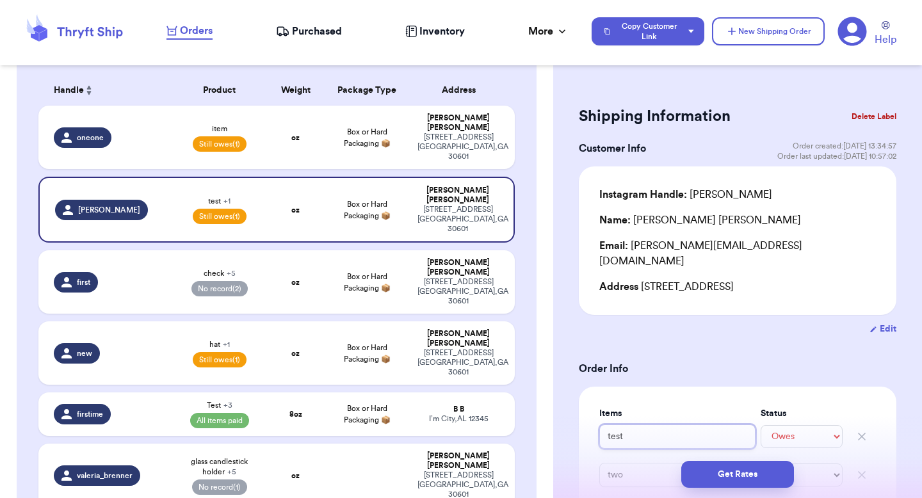
click at [660, 425] on input "test" at bounding box center [677, 437] width 156 height 24
type input "tes"
